Goal: Task Accomplishment & Management: Use online tool/utility

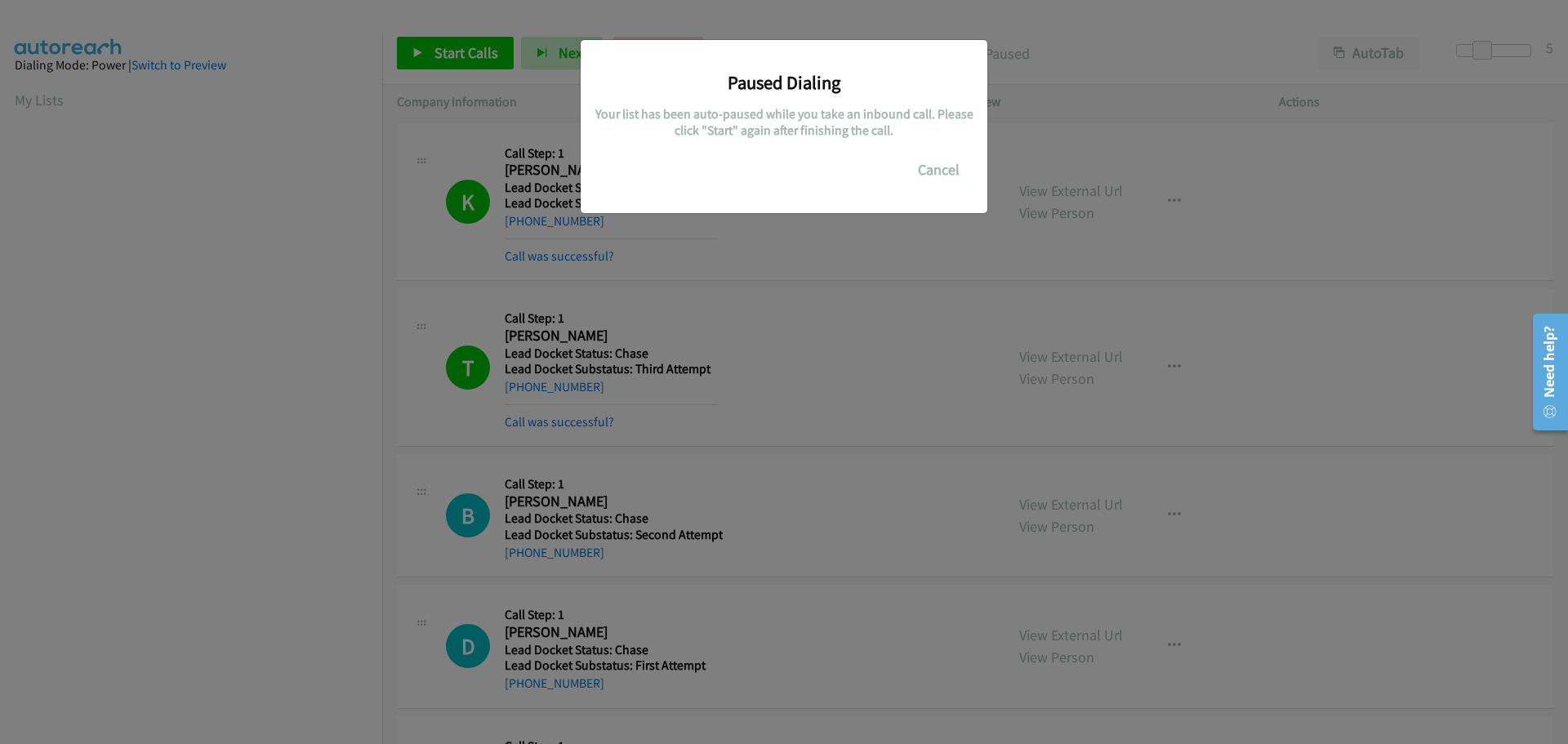
scroll to position [172, 0]
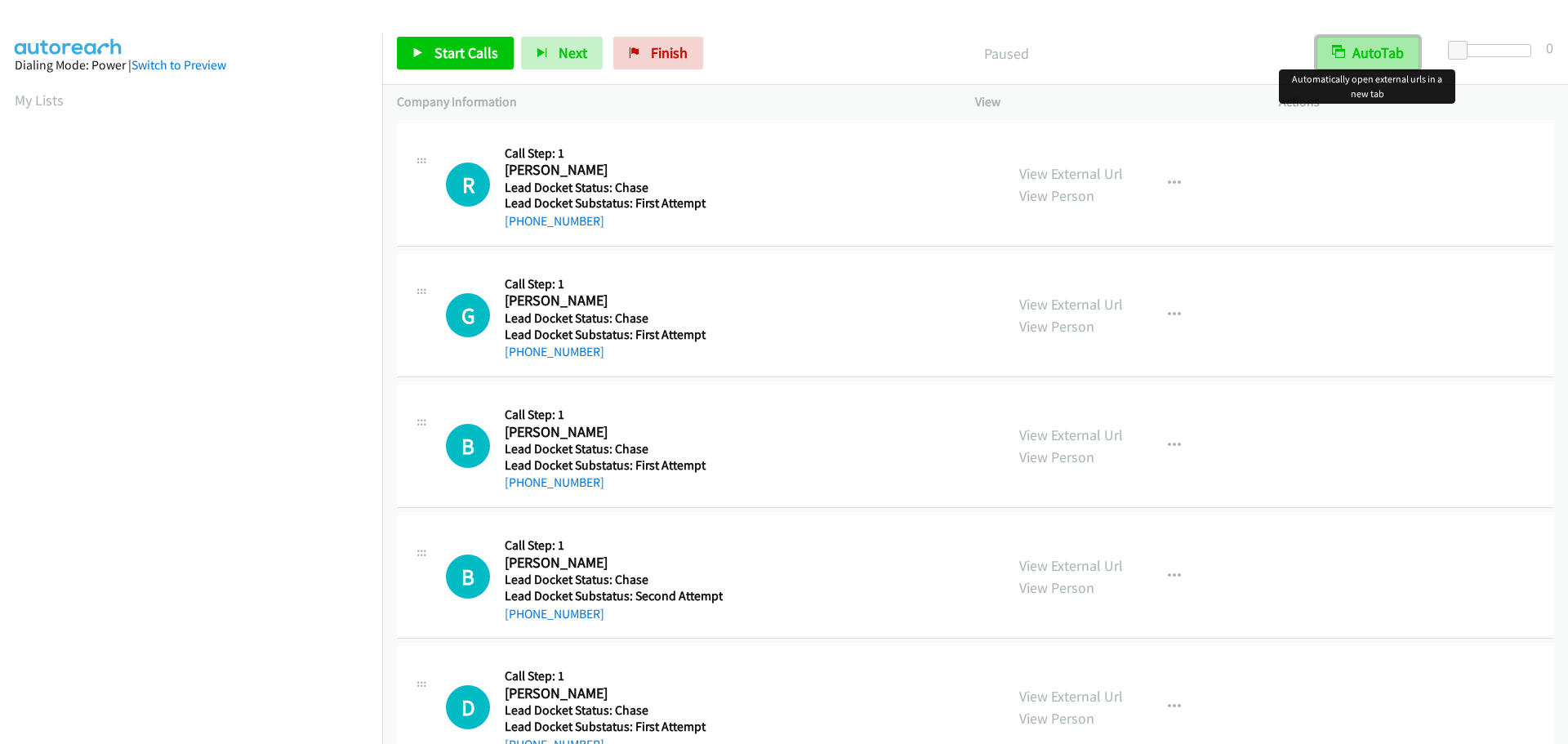
click at [1360, 46] on button "AutoTab" at bounding box center [1368, 52] width 103 height 32
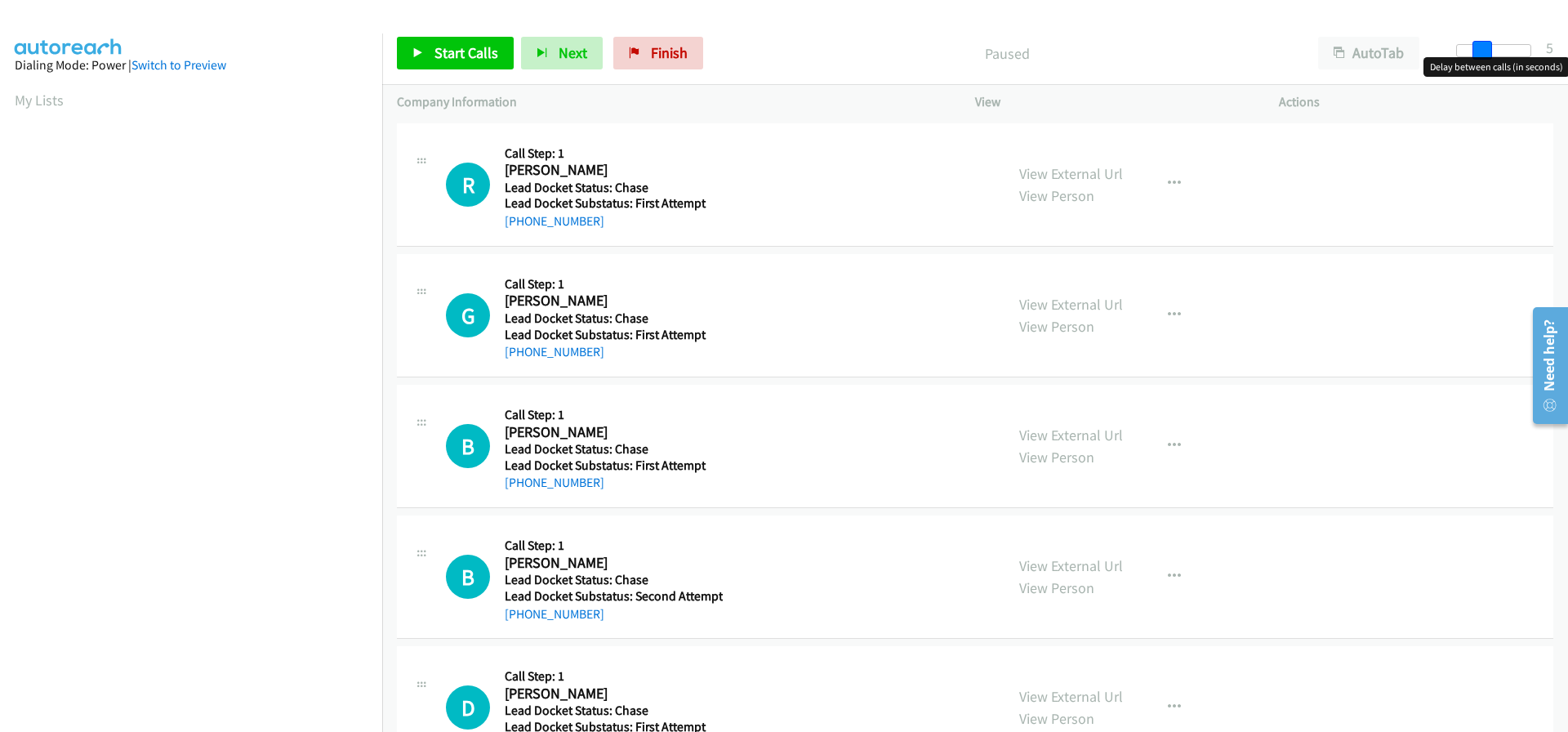
drag, startPoint x: 1462, startPoint y: 45, endPoint x: 1484, endPoint y: 47, distance: 22.1
click at [1484, 47] on span at bounding box center [1482, 50] width 20 height 20
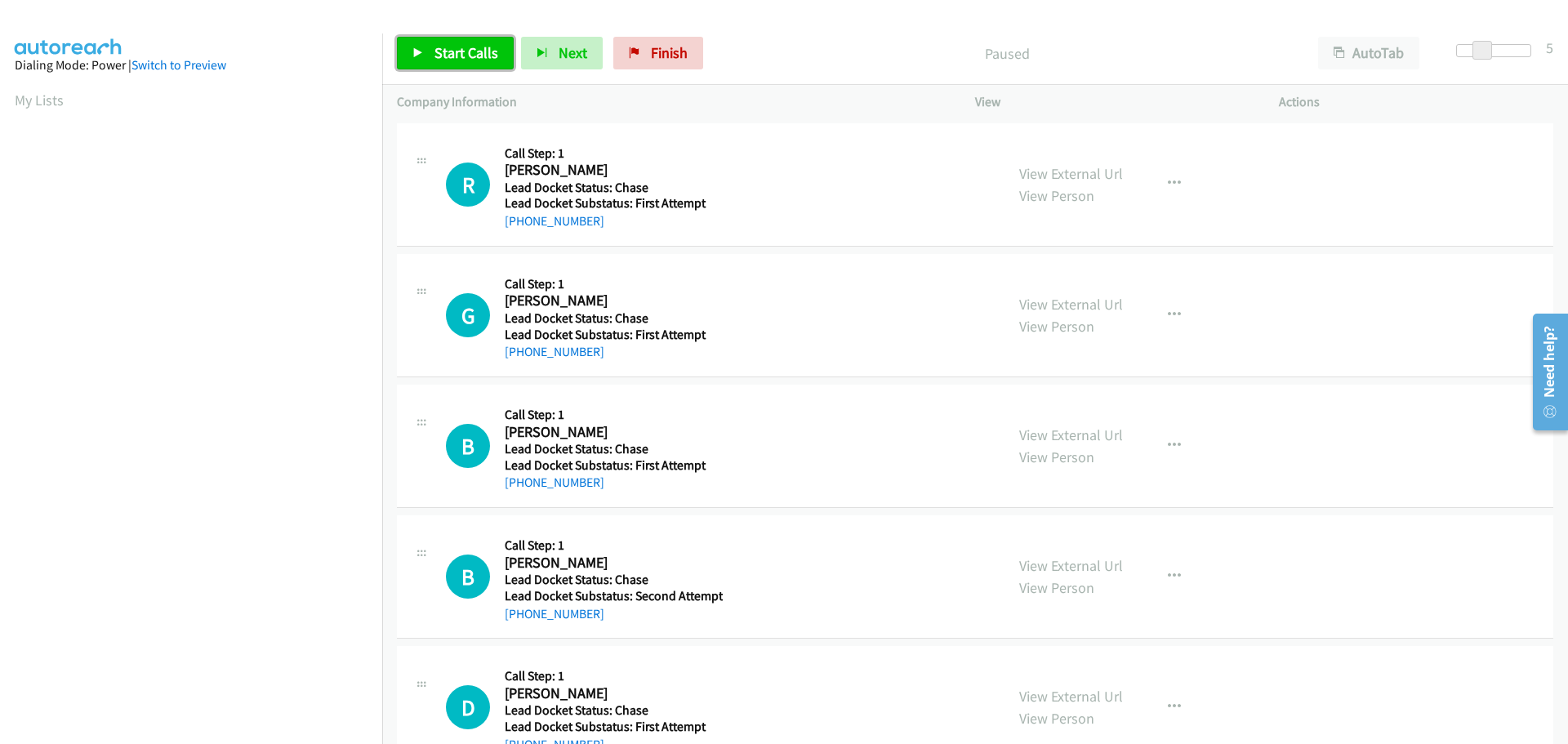
click at [464, 55] on span "Start Calls" at bounding box center [466, 52] width 64 height 19
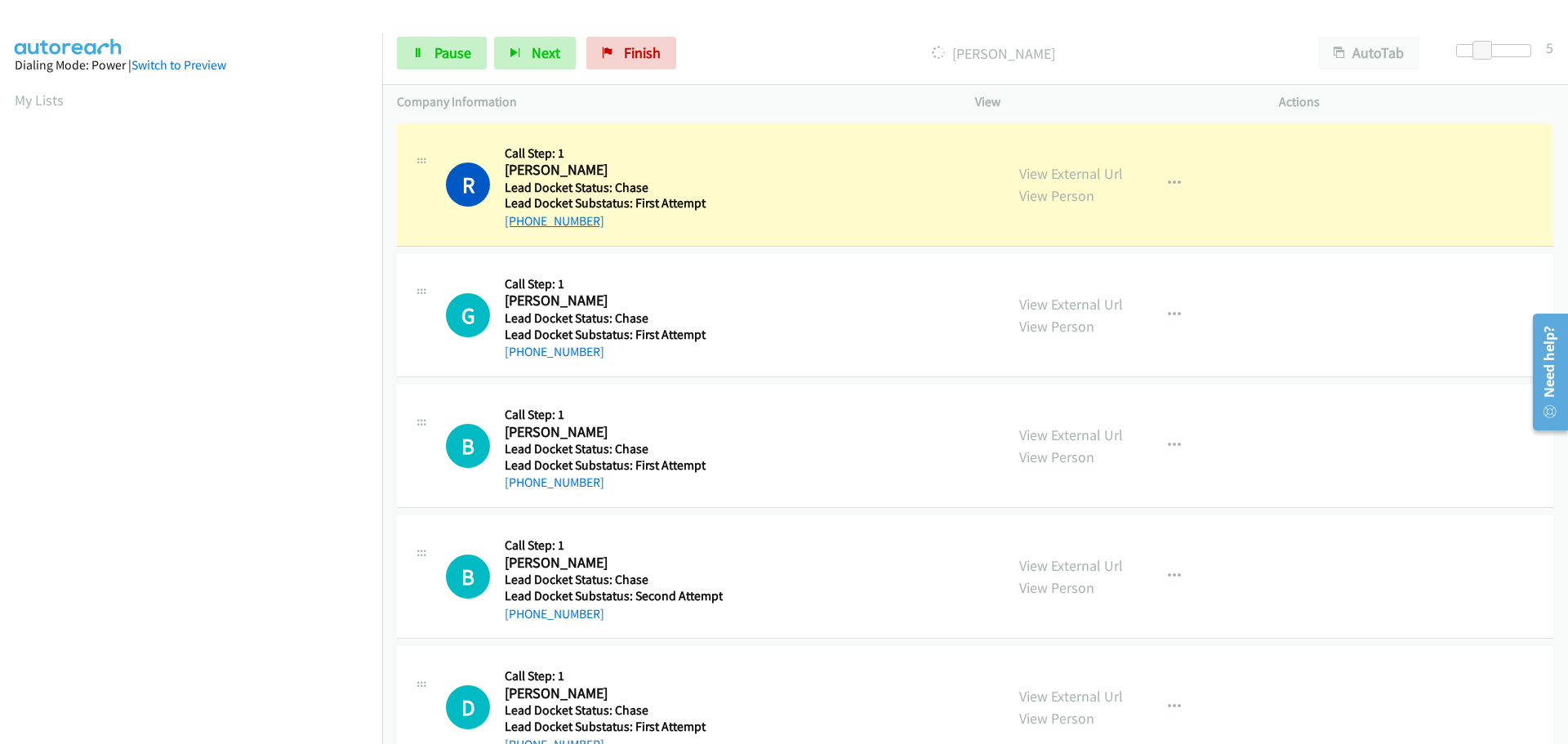
drag, startPoint x: 597, startPoint y: 220, endPoint x: 519, endPoint y: 224, distance: 78.1
click at [519, 224] on div "[PHONE_NUMBER]" at bounding box center [613, 221] width 218 height 20
copy link "808-779-3973"
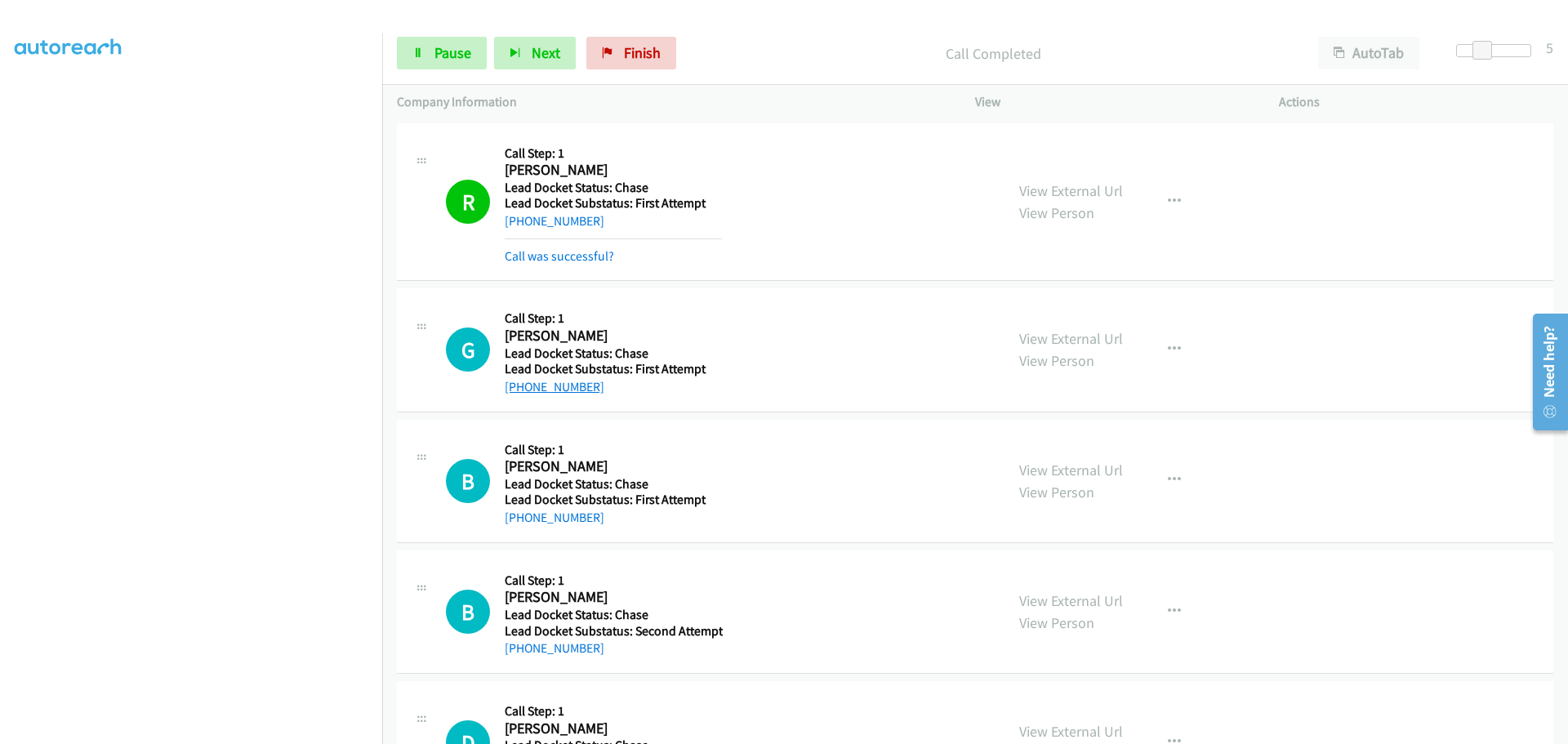
drag, startPoint x: 606, startPoint y: 355, endPoint x: 521, endPoint y: 355, distance: 85.0
click at [521, 355] on div "Callback Scheduled Call Step: 1 Gerwin Vite Pacific/Honolulu Lead Docket Status…" at bounding box center [613, 349] width 218 height 93
click at [646, 384] on div "[PHONE_NUMBER]" at bounding box center [613, 387] width 218 height 20
click at [644, 387] on div "[PHONE_NUMBER]" at bounding box center [613, 387] width 218 height 20
drag, startPoint x: 599, startPoint y: 389, endPoint x: 516, endPoint y: 401, distance: 83.9
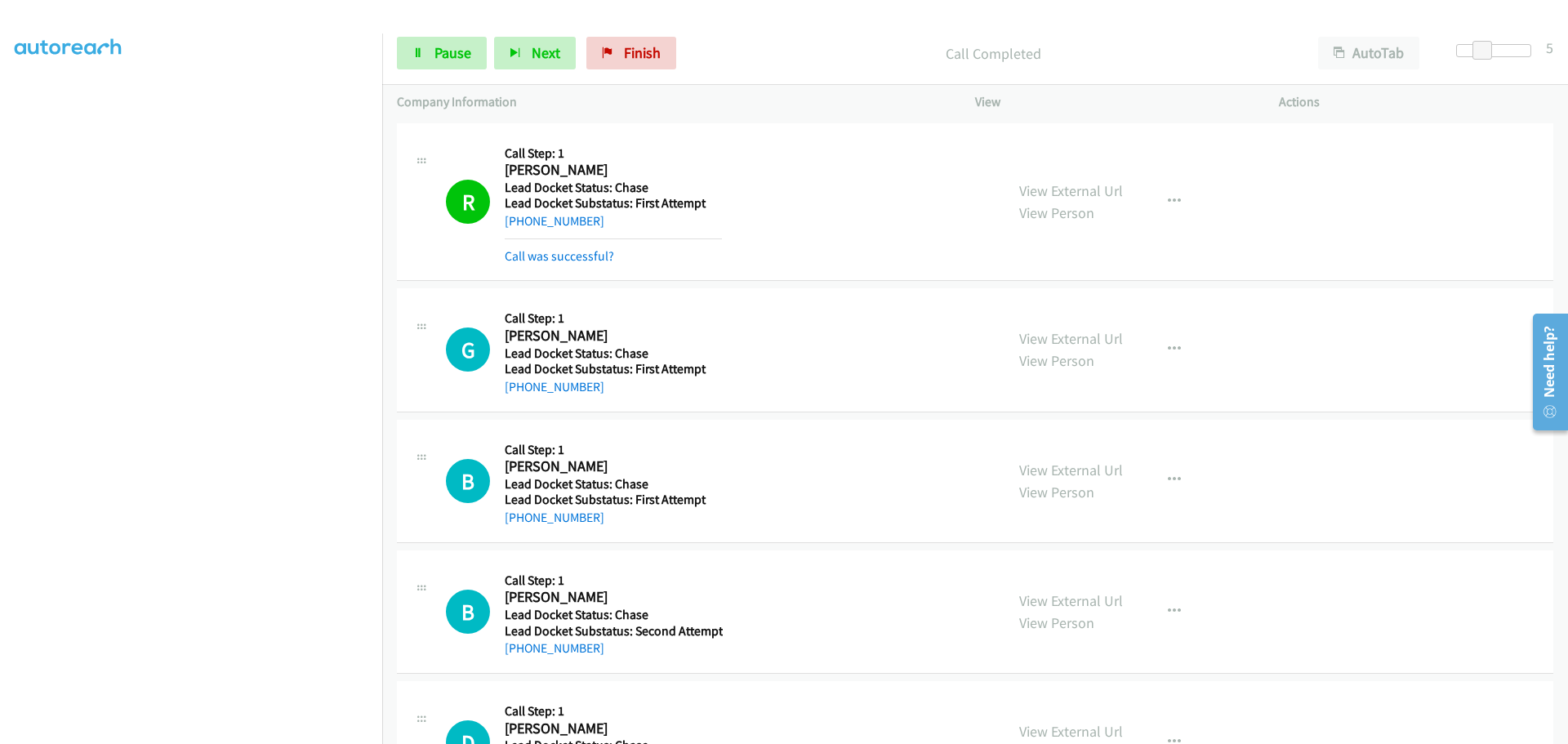
click at [516, 401] on div "G Callback Scheduled Call Step: 1 Gerwin Vite Pacific/Honolulu Lead Docket Stat…" at bounding box center [974, 349] width 1157 height 123
copy link "808-867-0166"
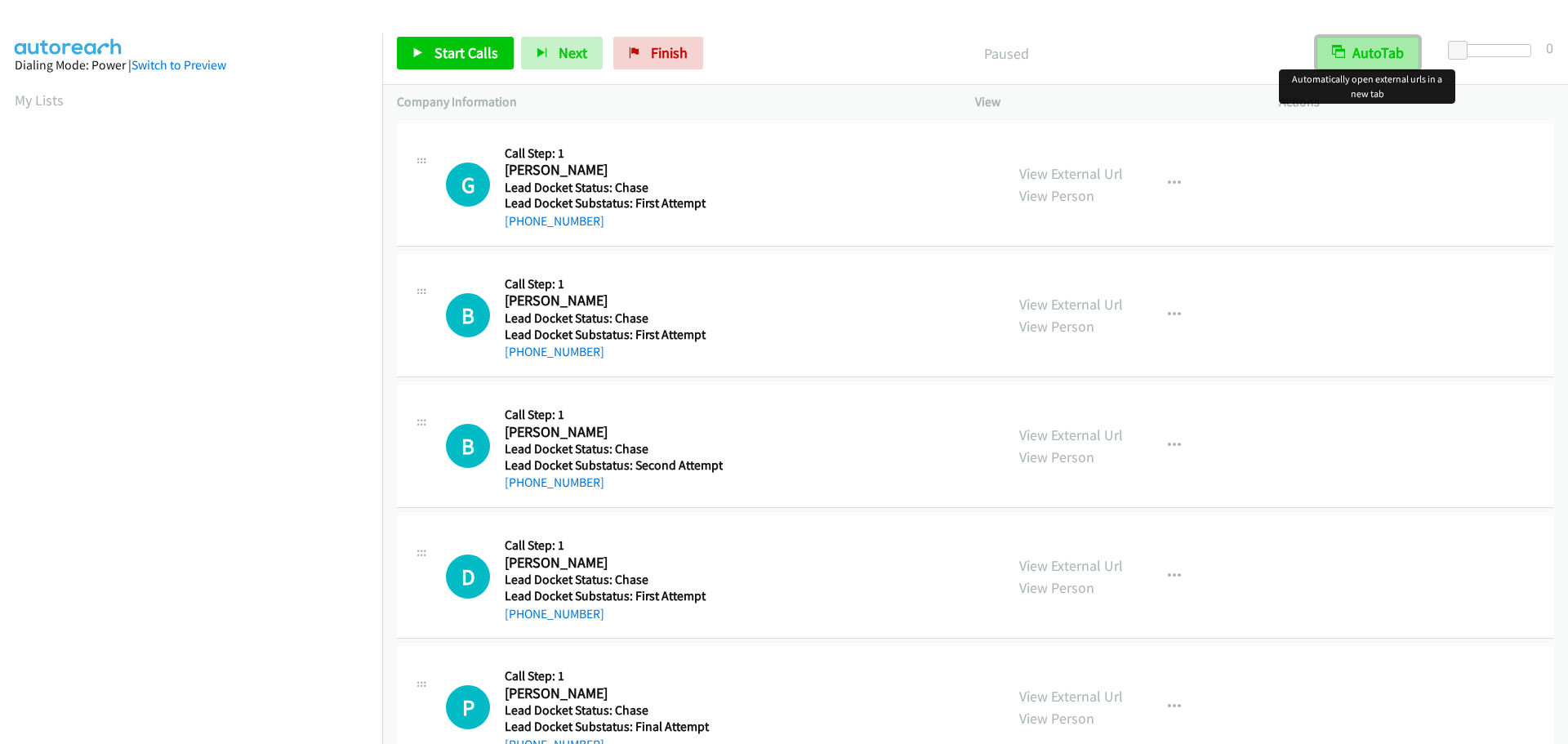
click at [1360, 48] on button "AutoTab" at bounding box center [1368, 52] width 103 height 32
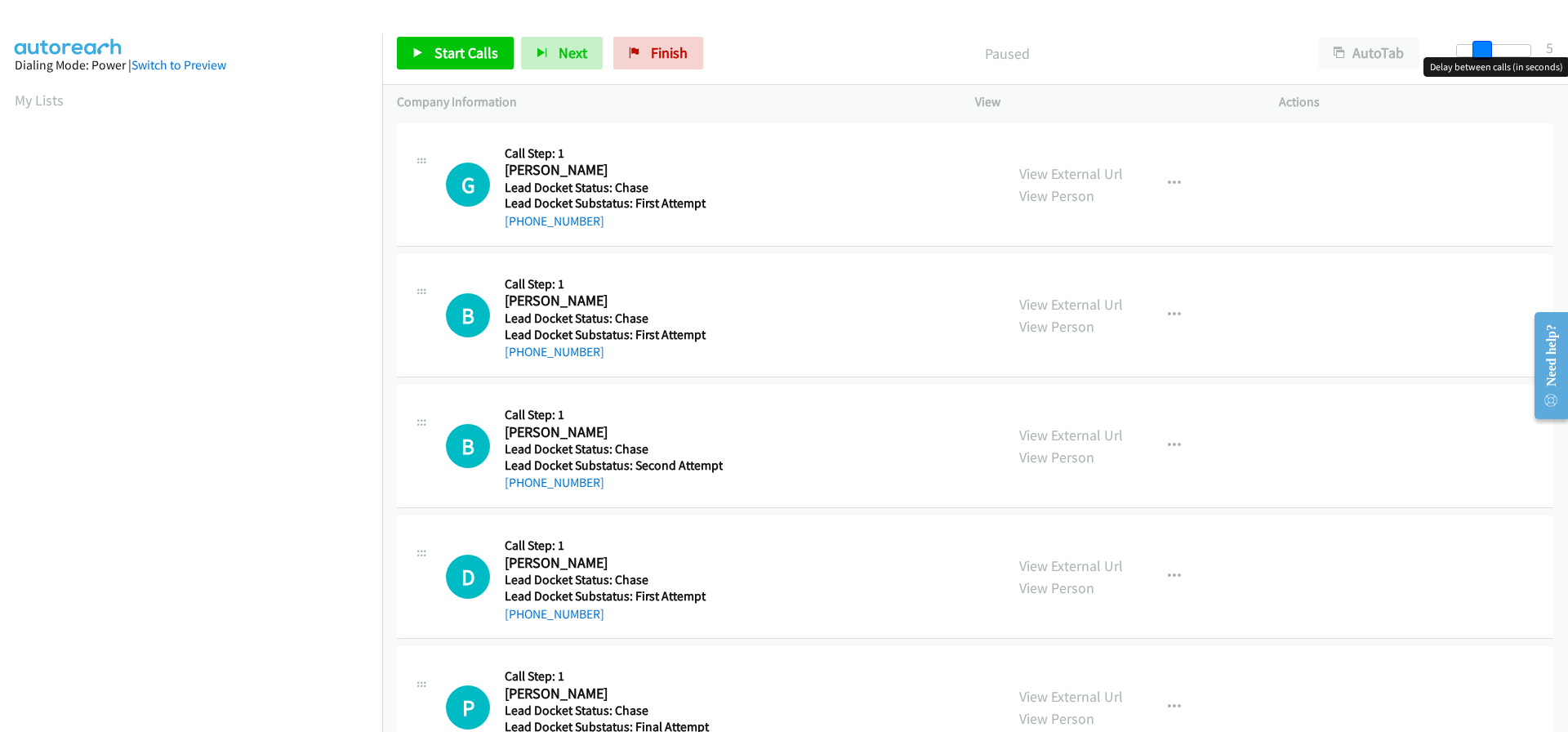
drag, startPoint x: 1455, startPoint y: 49, endPoint x: 1477, endPoint y: 50, distance: 22.0
click at [1477, 50] on span at bounding box center [1482, 50] width 20 height 20
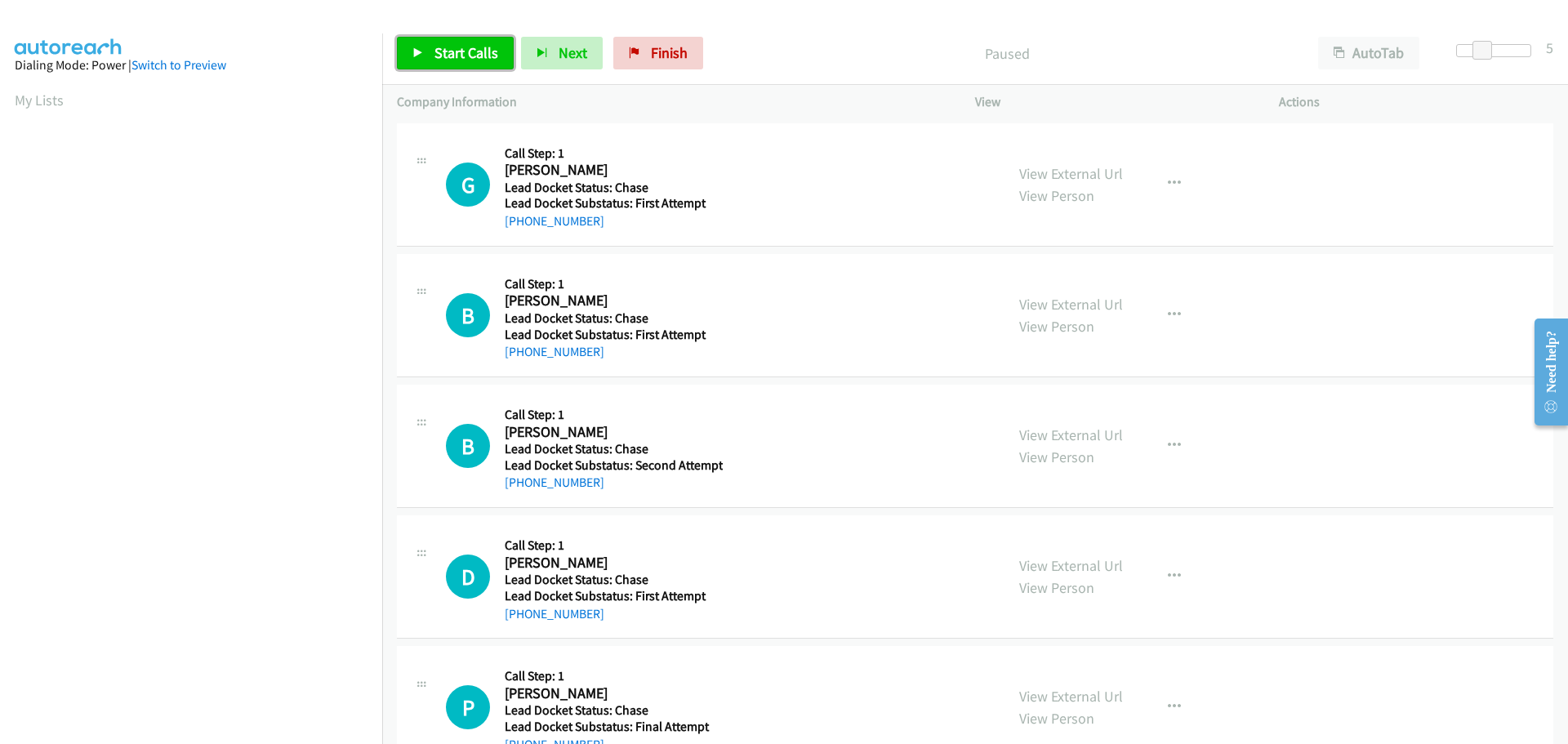
click at [486, 59] on span "Start Calls" at bounding box center [466, 52] width 64 height 19
drag, startPoint x: 601, startPoint y: 220, endPoint x: 521, endPoint y: 214, distance: 80.2
click at [521, 214] on div "[PHONE_NUMBER]" at bounding box center [613, 221] width 218 height 20
copy link "808-867-0166"
